Goal: Task Accomplishment & Management: Use online tool/utility

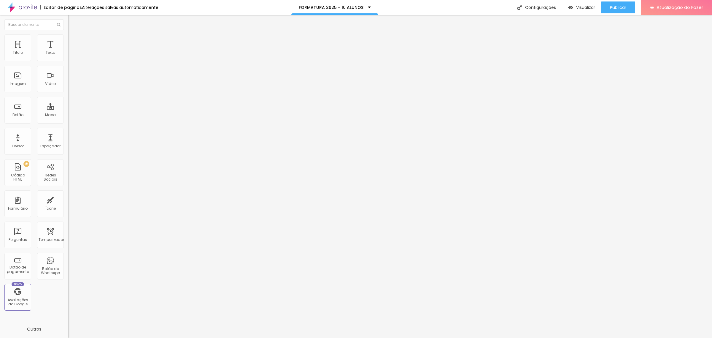
click at [68, 50] on div "Trocar imagem" at bounding box center [102, 48] width 68 height 4
click at [72, 51] on font "Trocar imagem" at bounding box center [86, 48] width 29 height 5
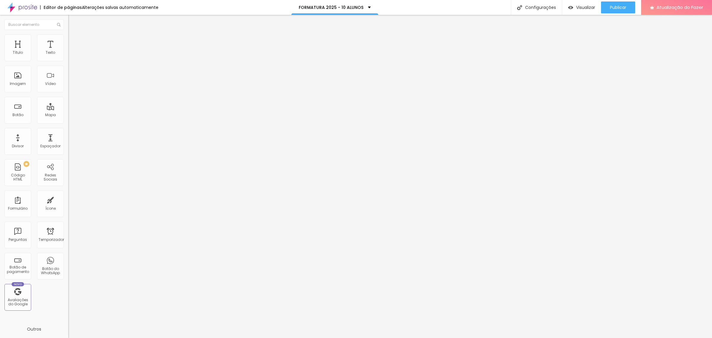
click at [68, 51] on span "Trocar imagem" at bounding box center [84, 48] width 32 height 5
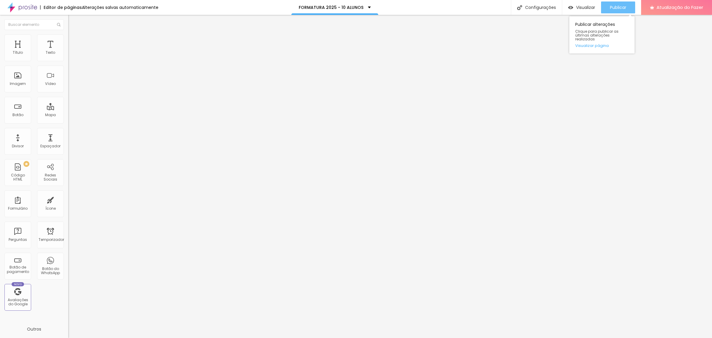
click at [612, 9] on font "Publicar" at bounding box center [618, 7] width 16 height 6
click at [589, 7] on font "Visualizar" at bounding box center [585, 7] width 19 height 6
